Goal: Information Seeking & Learning: Learn about a topic

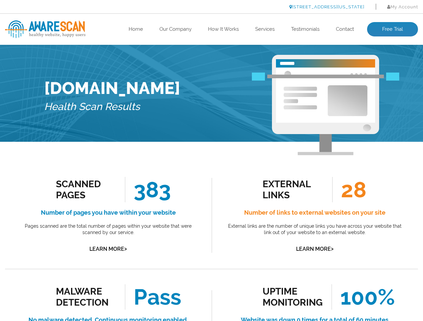
click at [308, 7] on link "[STREET_ADDRESS][US_STATE]" at bounding box center [326, 6] width 75 height 5
click at [108, 249] on link "Learn More >" at bounding box center [107, 249] width 37 height 6
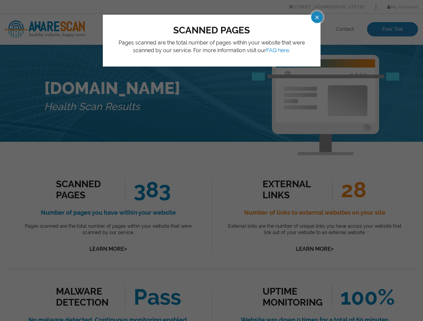
click at [211, 161] on div "scanned pages Pages scanned are the total number of pages within your website t…" at bounding box center [211, 160] width 423 height 321
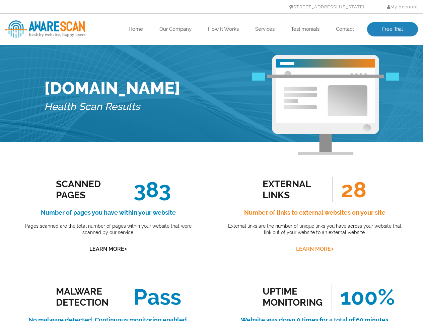
click at [314, 249] on link "Learn More >" at bounding box center [314, 249] width 37 height 6
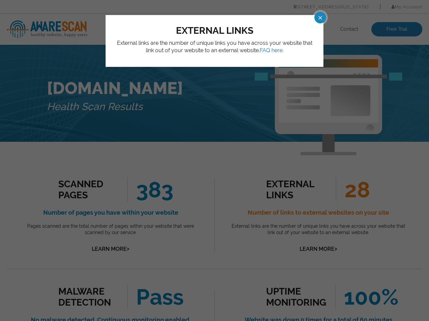
click at [211, 161] on div "external links External links are the number of unique links you have across yo…" at bounding box center [214, 160] width 429 height 321
